Goal: Transaction & Acquisition: Purchase product/service

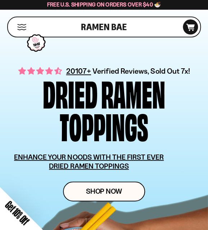
click at [104, 187] on div "Close dialog FREE SHIPPING FOR ALL US ORDERS OVER $40+ Email CONTINUE ******" at bounding box center [104, 115] width 208 height 230
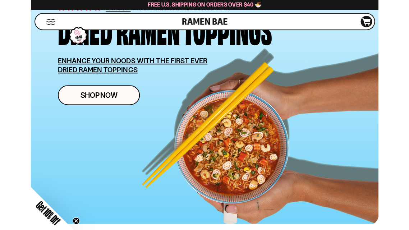
scroll to position [126, 0]
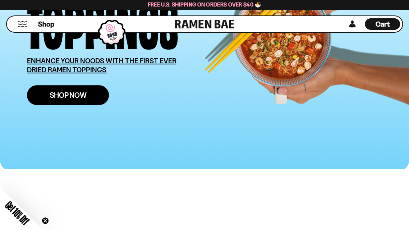
click at [67, 91] on span "Shop Now" at bounding box center [68, 95] width 37 height 8
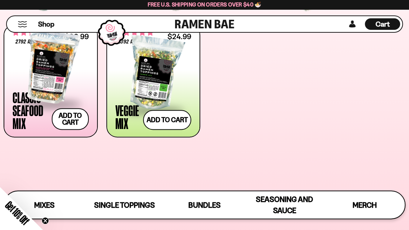
scroll to position [256, 0]
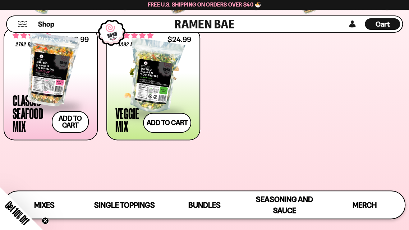
click at [191, 112] on div at bounding box center [153, 76] width 76 height 72
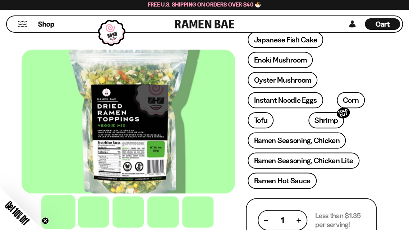
scroll to position [249, 0]
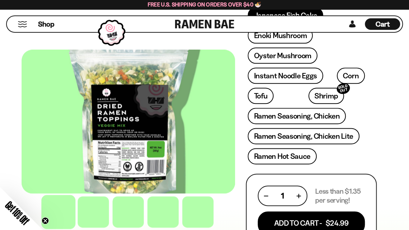
scroll to position [273, 0]
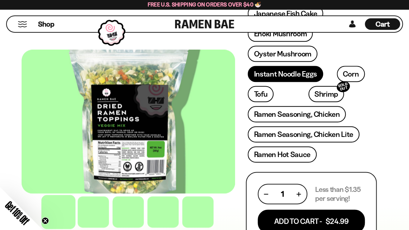
click at [248, 82] on link "Instant Noodle Eggs" at bounding box center [285, 74] width 75 height 16
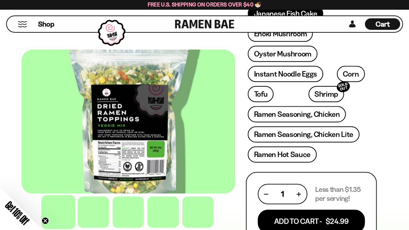
click at [248, 22] on link "Japanese Fish Cake" at bounding box center [285, 13] width 75 height 16
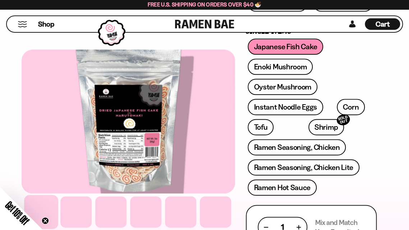
scroll to position [281, 0]
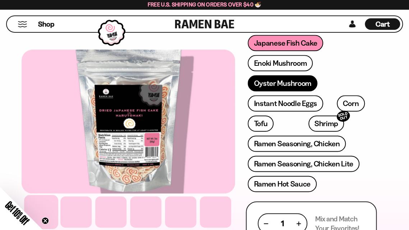
click at [277, 91] on link "Oyster Mushroom" at bounding box center [283, 83] width 70 height 16
click at [264, 91] on link "Oyster Mushroom" at bounding box center [283, 83] width 70 height 16
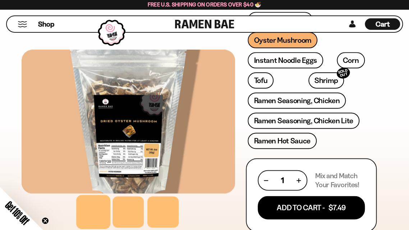
scroll to position [292, 0]
